Goal: Transaction & Acquisition: Download file/media

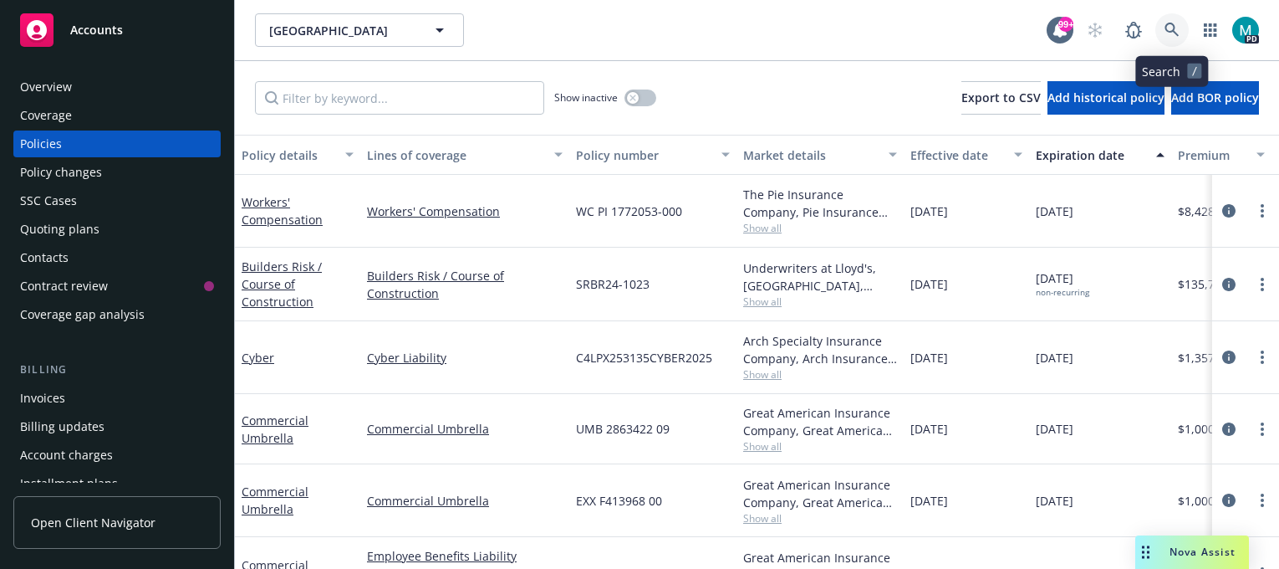
click at [1176, 29] on icon at bounding box center [1172, 30] width 15 height 15
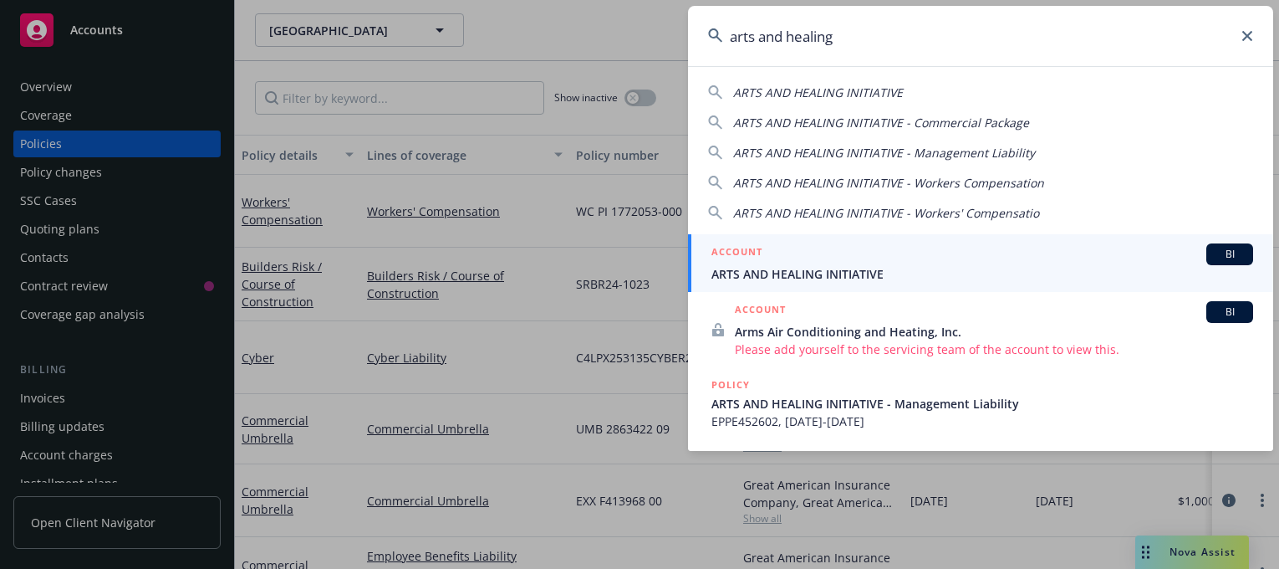
type input "arts and healing"
click at [805, 275] on span "ARTS AND HEALING INITIATIVE" at bounding box center [983, 274] width 542 height 18
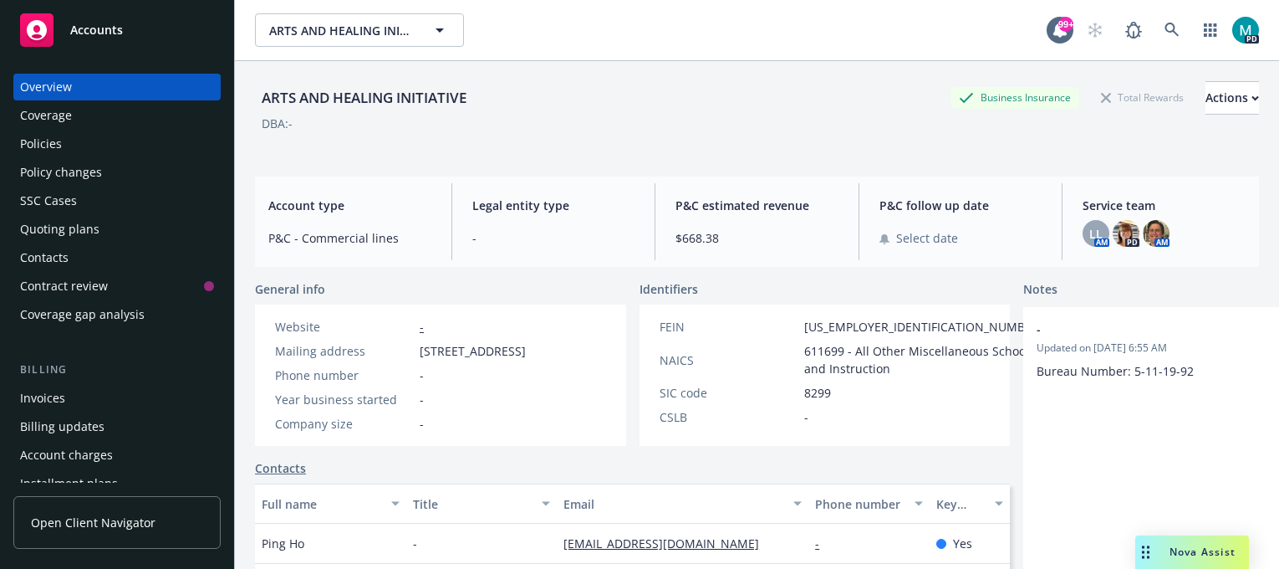
drag, startPoint x: 538, startPoint y: 349, endPoint x: 418, endPoint y: 344, distance: 120.5
click at [418, 344] on div "Mailing address 2626 33rd St, Santa Monica, CA, 90405" at bounding box center [400, 351] width 264 height 18
copy span "2626 33rd St, Santa"
click at [59, 151] on div "Policies" at bounding box center [41, 143] width 42 height 27
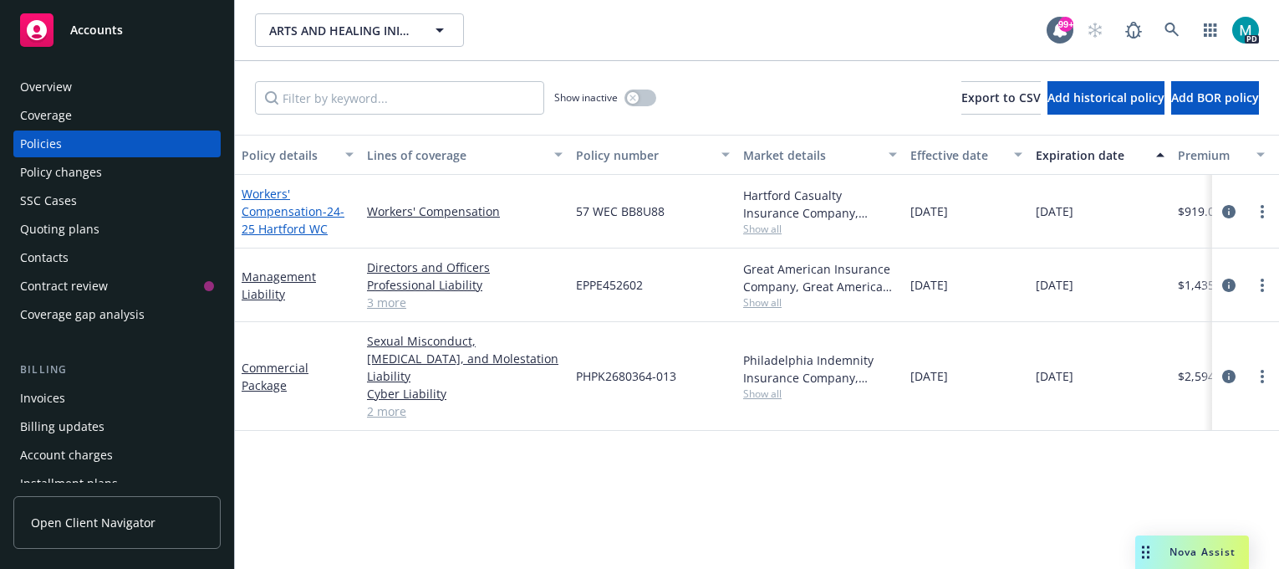
click at [297, 212] on link "Workers' Compensation - 24-25 Hartford WC" at bounding box center [293, 211] width 103 height 51
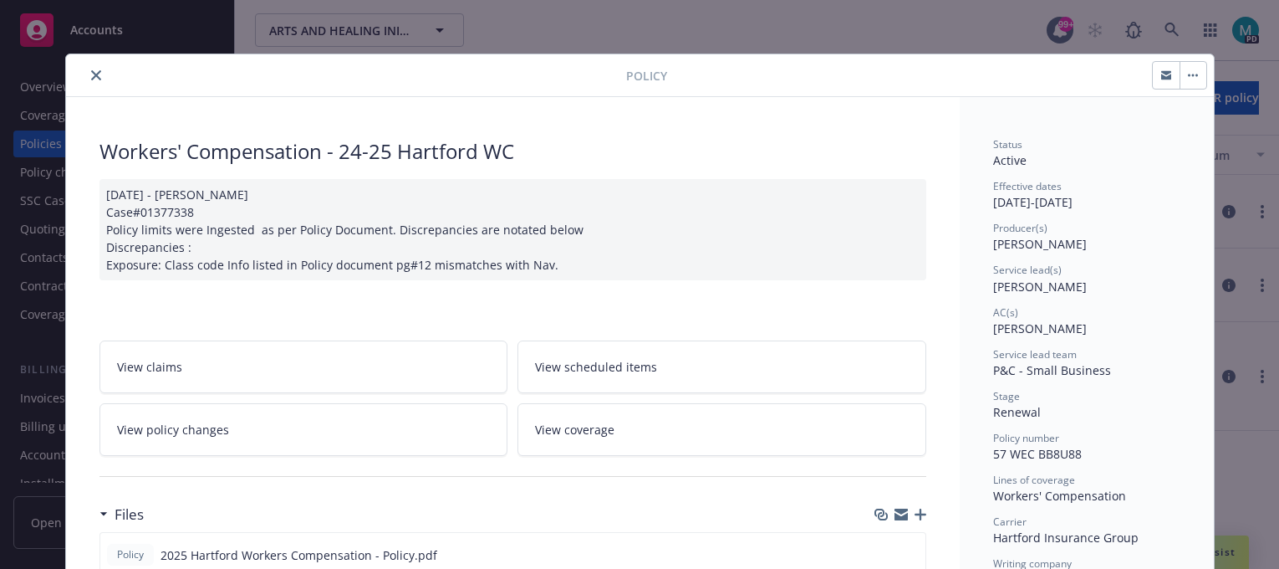
click at [91, 70] on icon "close" at bounding box center [96, 75] width 10 height 10
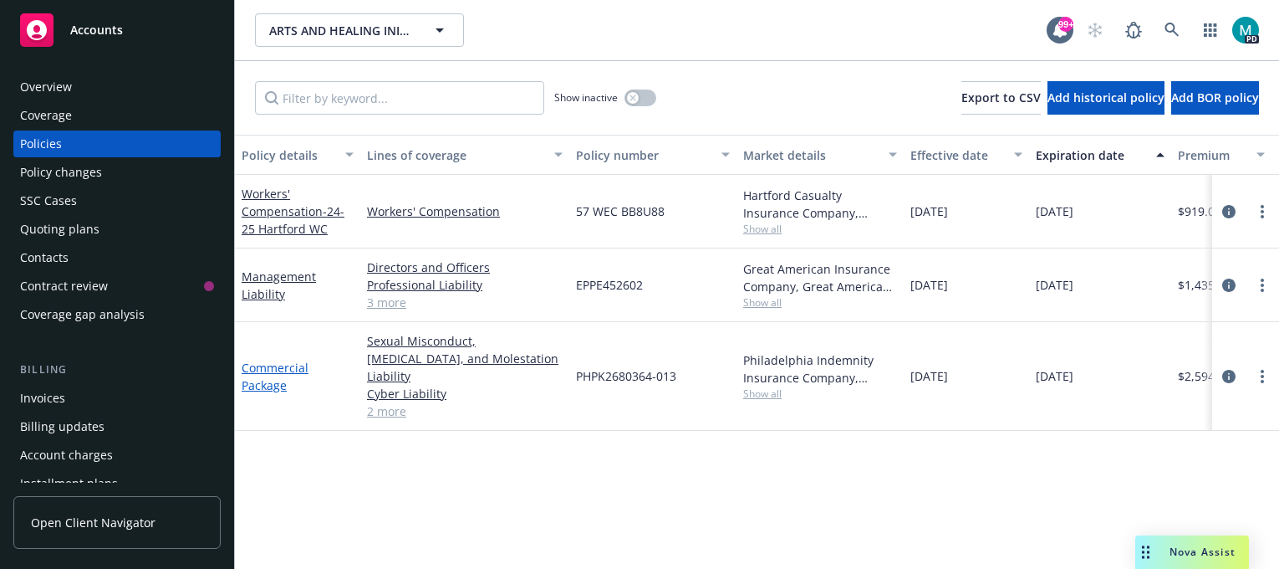
click at [283, 360] on link "Commercial Package" at bounding box center [275, 376] width 67 height 33
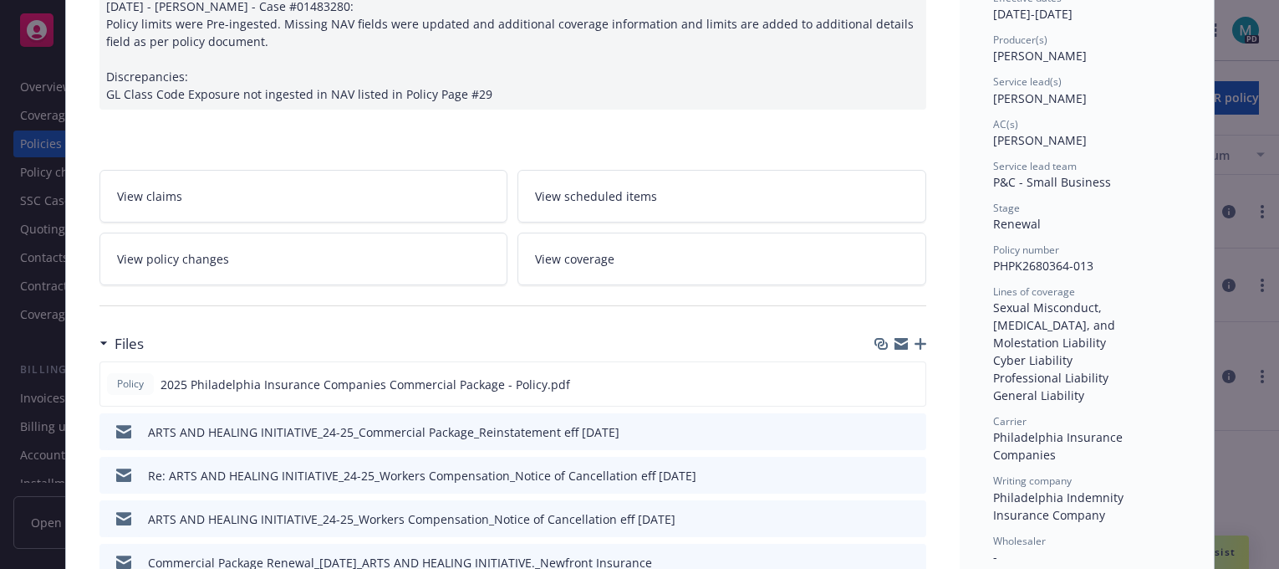
scroll to position [208, 0]
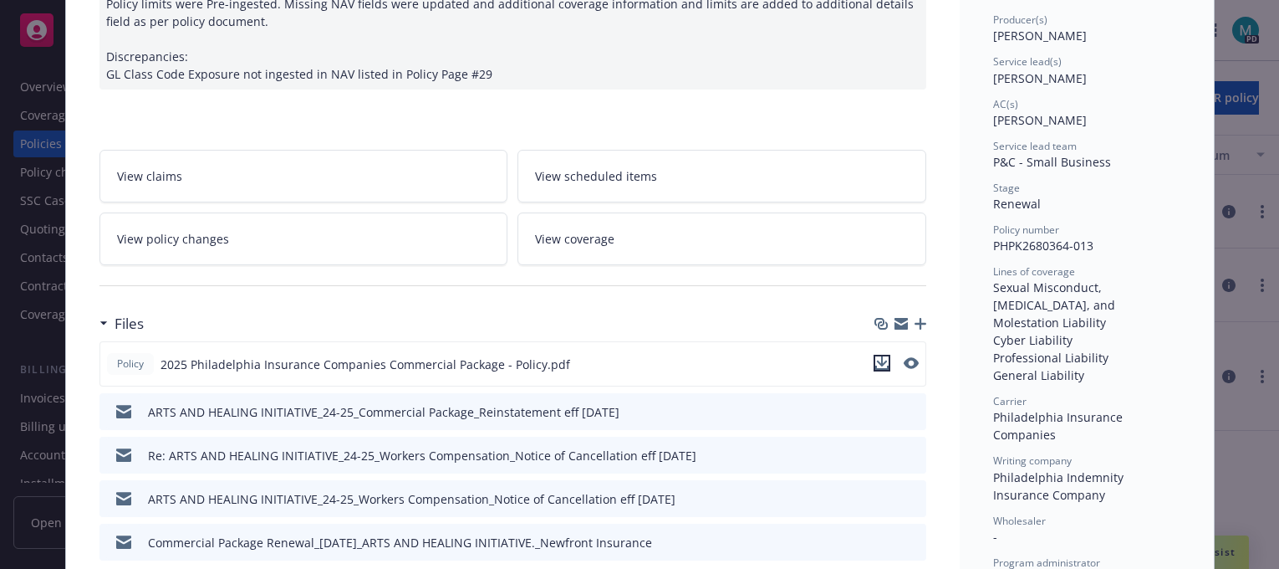
click at [875, 356] on icon "download file" at bounding box center [881, 362] width 13 height 13
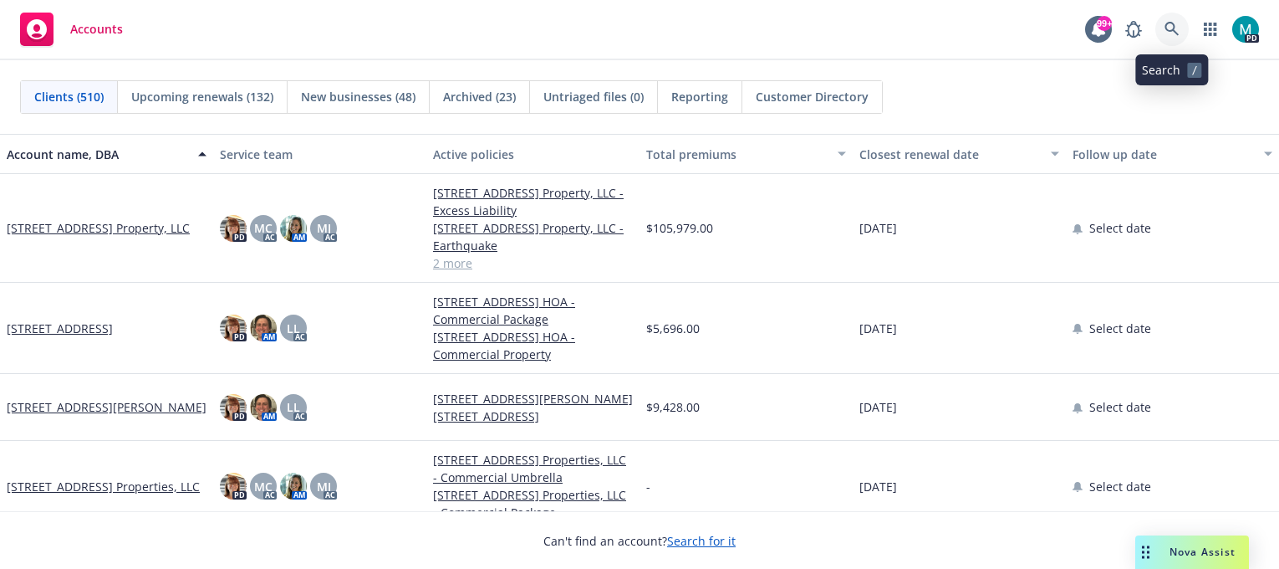
click at [1163, 31] on link at bounding box center [1172, 29] width 33 height 33
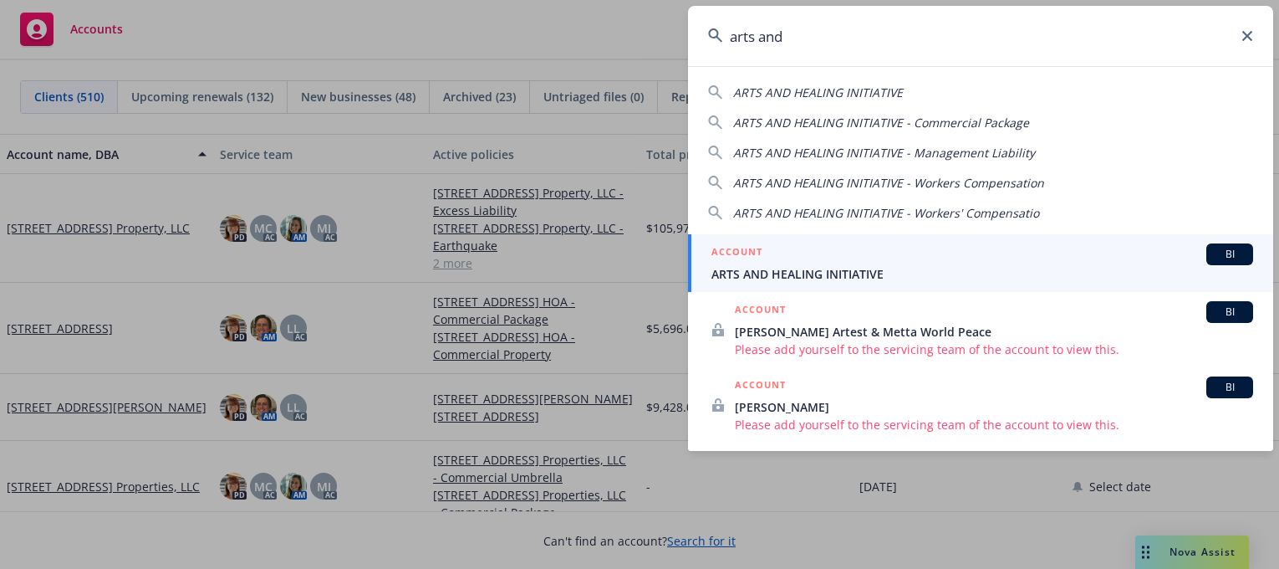
type input "arts and"
click at [814, 265] on span "ARTS AND HEALING INITIATIVE" at bounding box center [983, 274] width 542 height 18
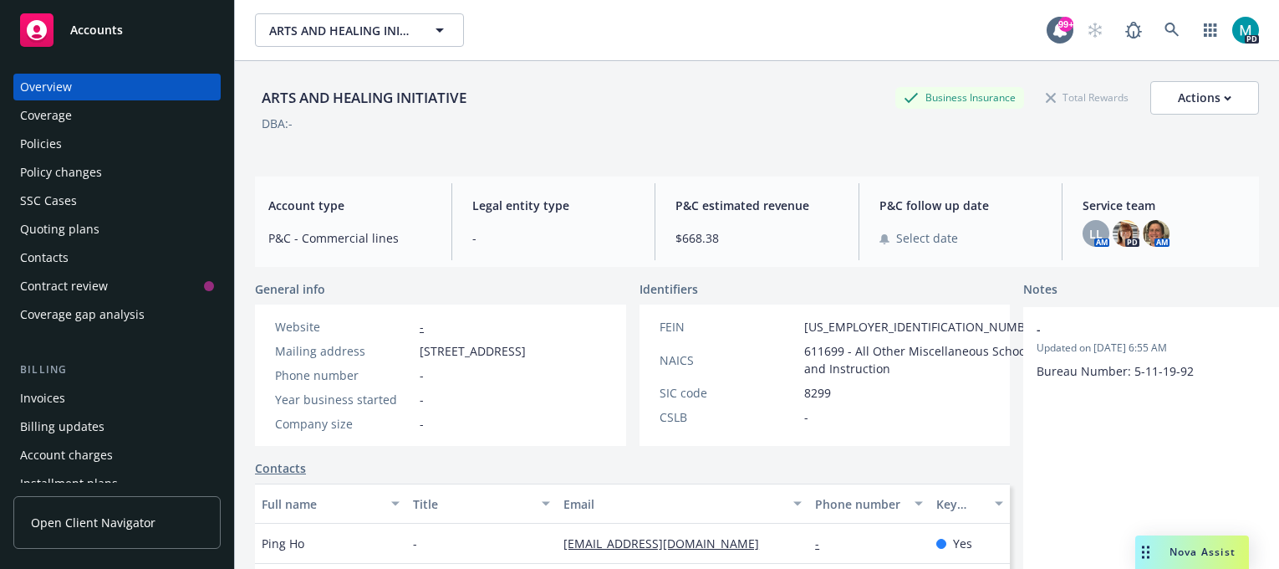
click at [40, 148] on div "Policies" at bounding box center [41, 143] width 42 height 27
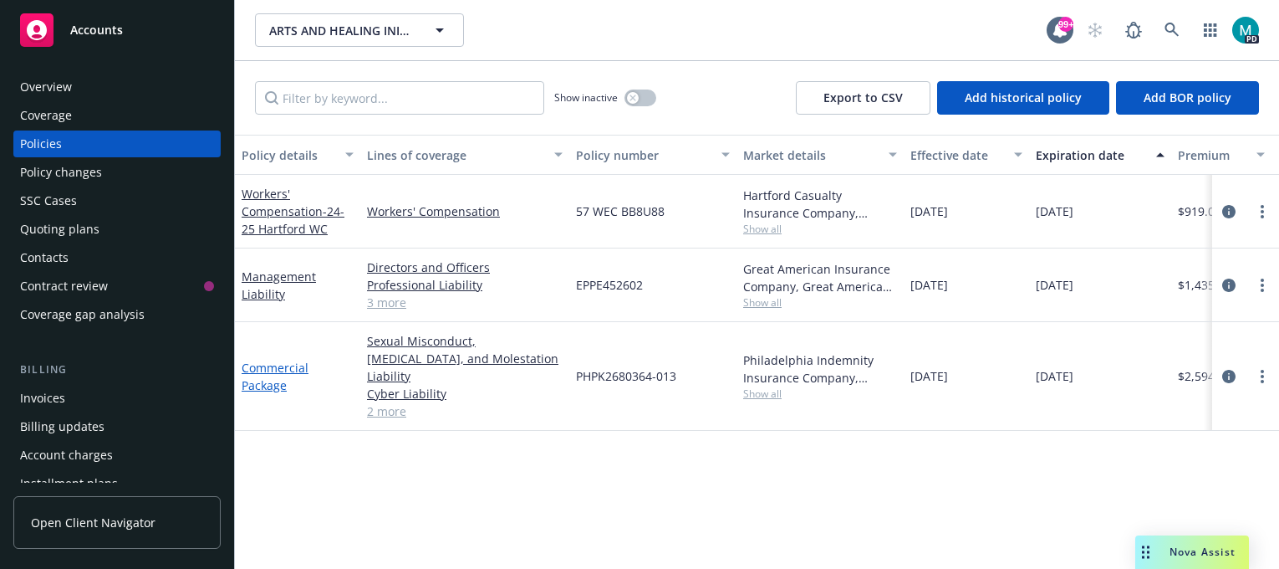
click at [268, 360] on link "Commercial Package" at bounding box center [275, 376] width 67 height 33
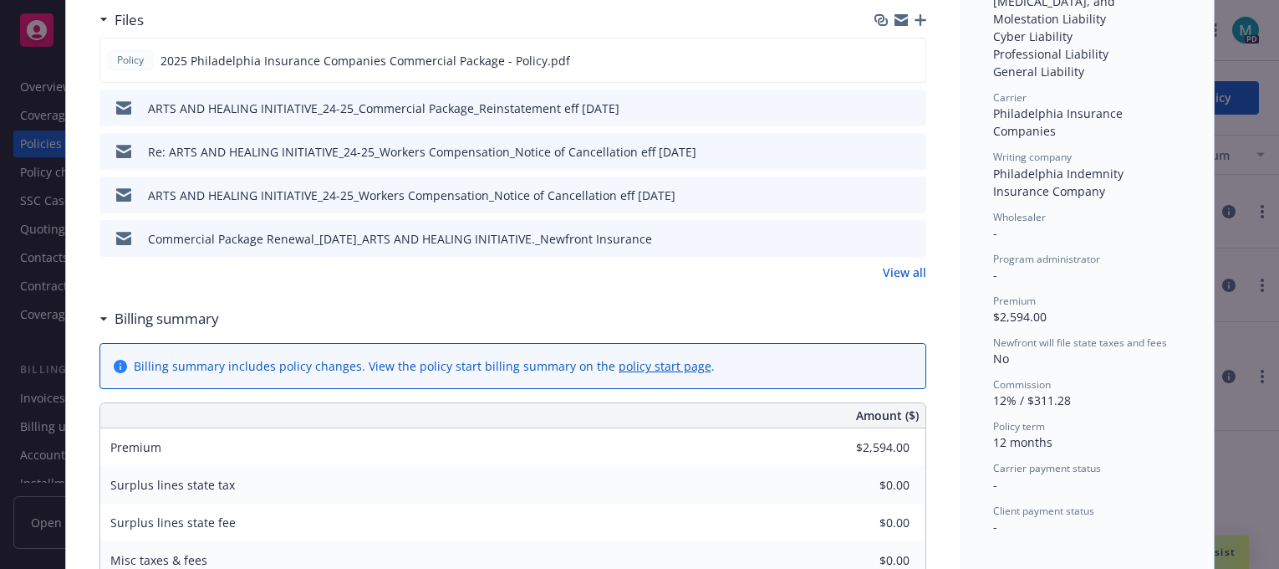
scroll to position [523, 0]
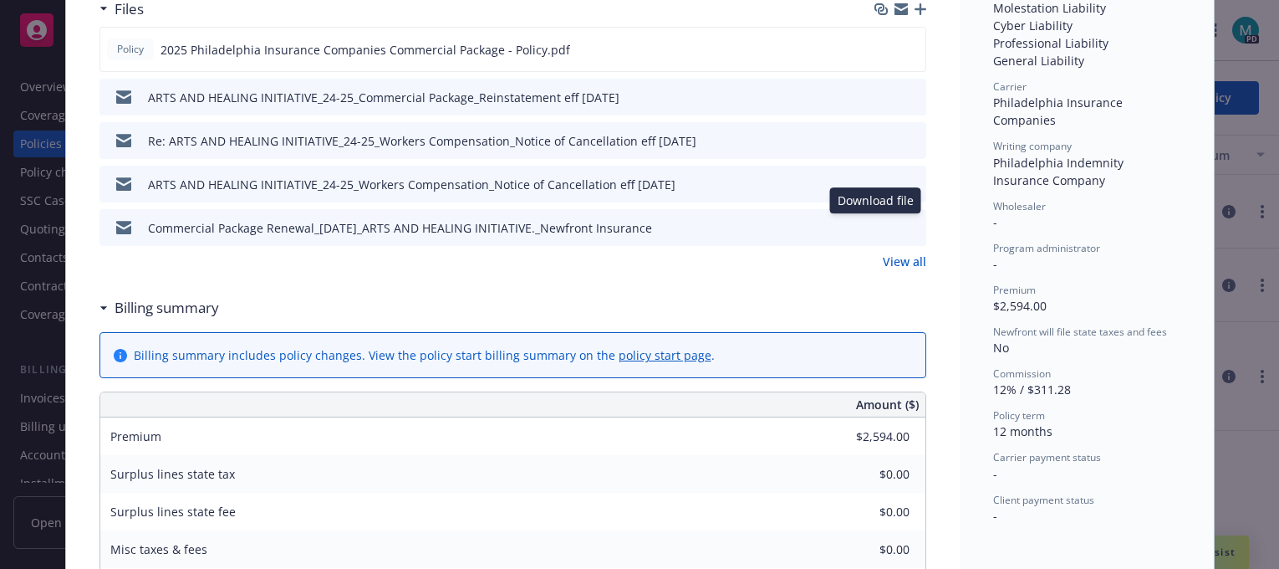
click at [877, 224] on icon "download file" at bounding box center [882, 225] width 11 height 10
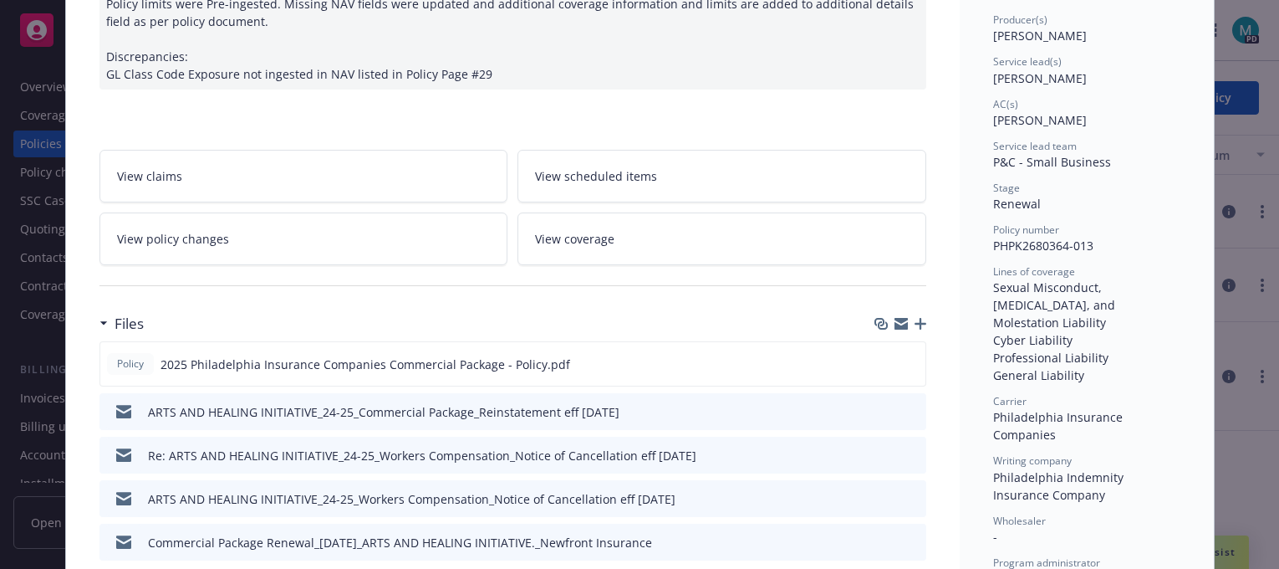
scroll to position [0, 0]
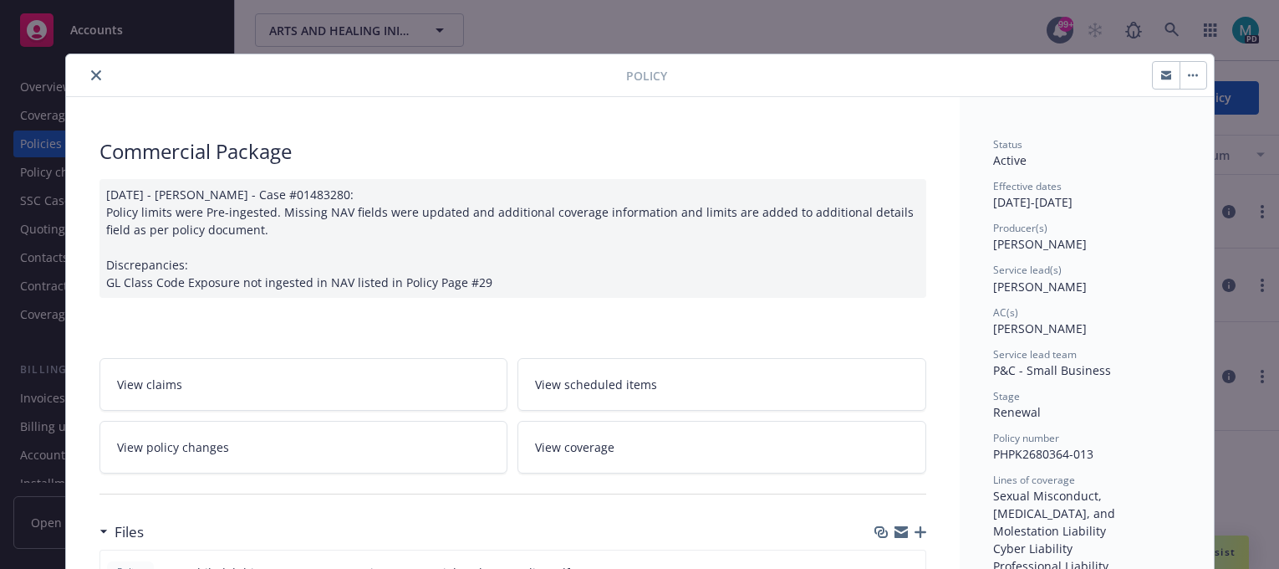
click at [575, 35] on div "Policy Commercial Package [DATE] - [PERSON_NAME] - Case #01483280: Policy limit…" at bounding box center [639, 284] width 1279 height 569
click at [91, 77] on icon "close" at bounding box center [96, 75] width 10 height 10
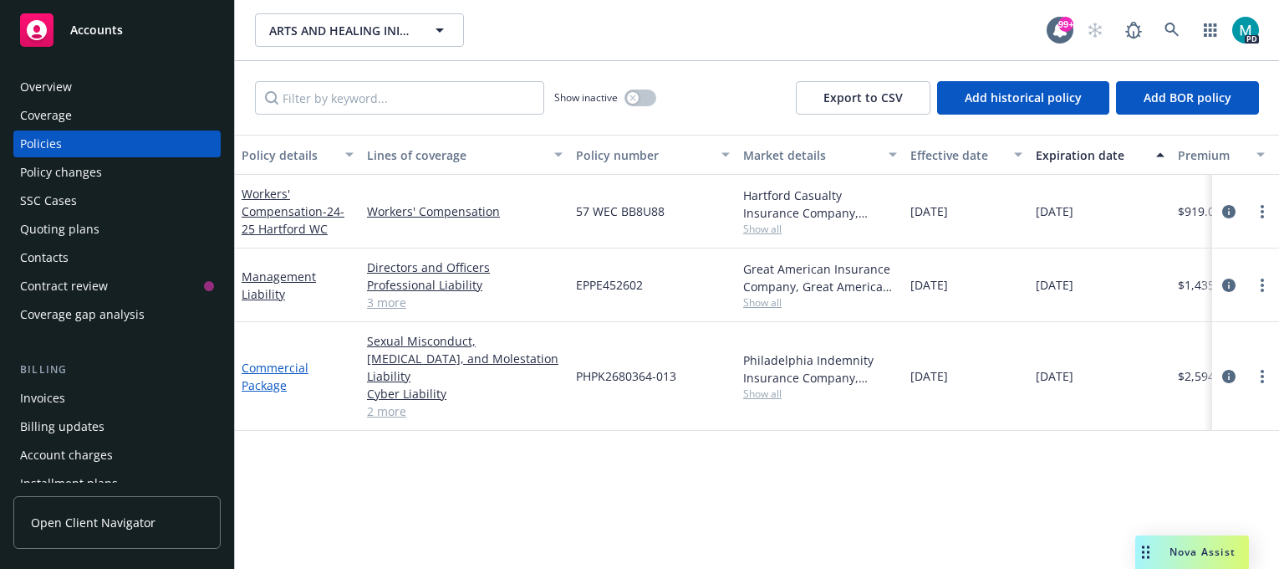
click at [288, 360] on link "Commercial Package" at bounding box center [275, 376] width 67 height 33
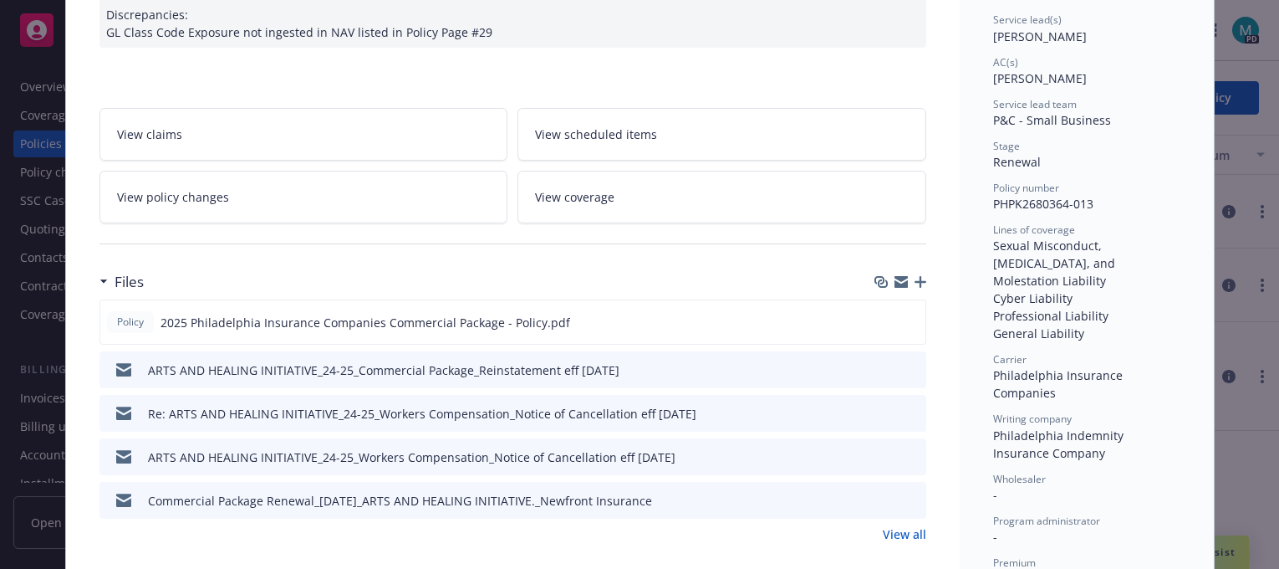
scroll to position [259, 0]
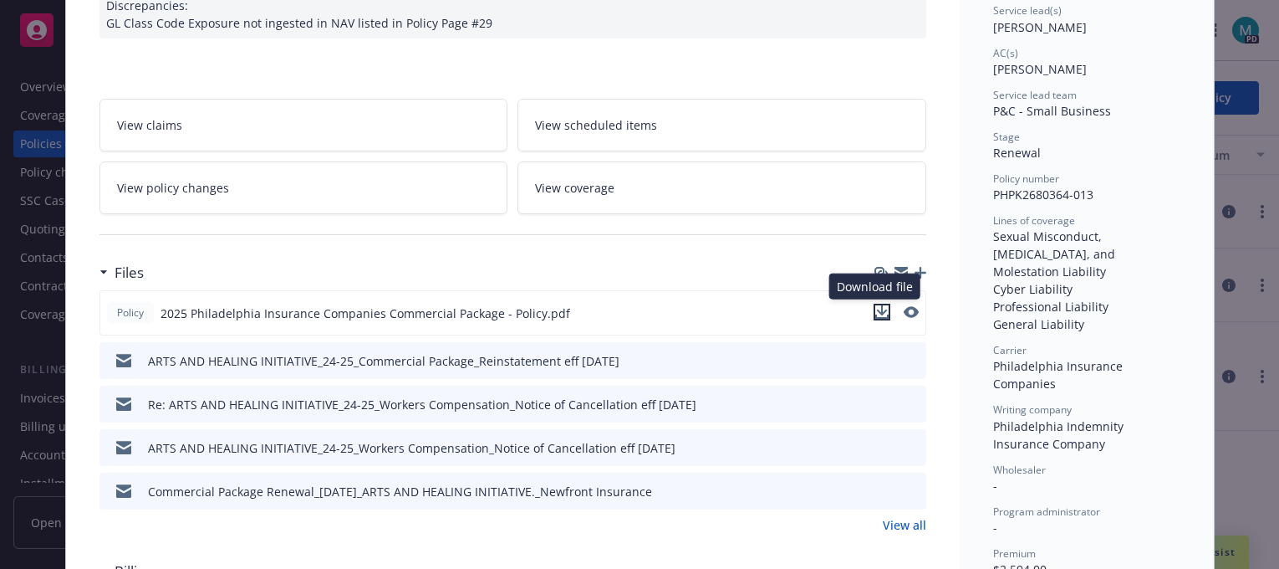
click at [875, 305] on icon "download file" at bounding box center [881, 311] width 13 height 13
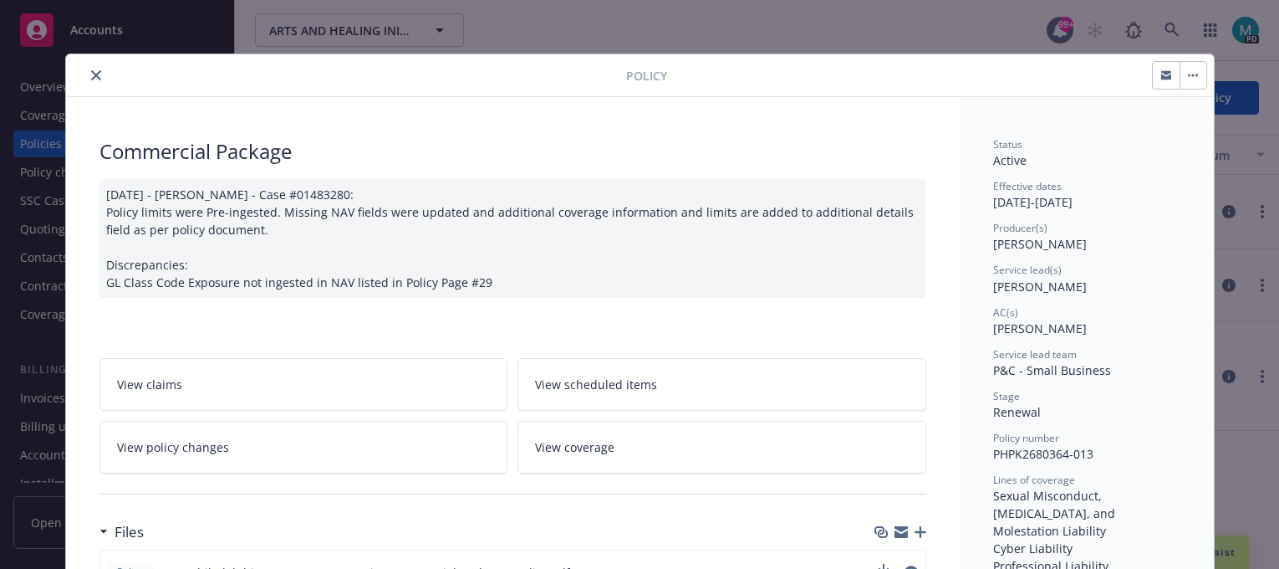
click at [91, 71] on icon "close" at bounding box center [96, 75] width 10 height 10
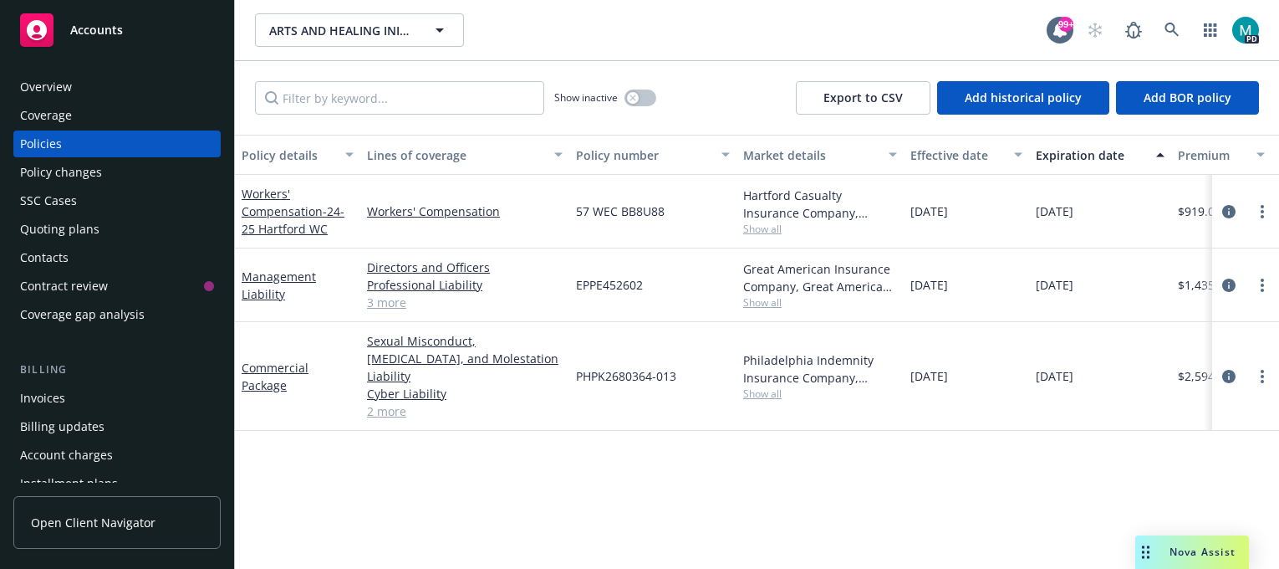
click at [69, 84] on div "Overview" at bounding box center [46, 87] width 52 height 27
